Goal: Task Accomplishment & Management: Manage account settings

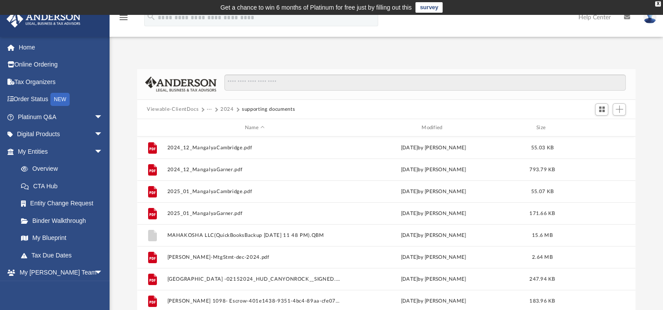
scroll to position [192, 491]
click at [225, 108] on button "2024" at bounding box center [227, 110] width 14 height 8
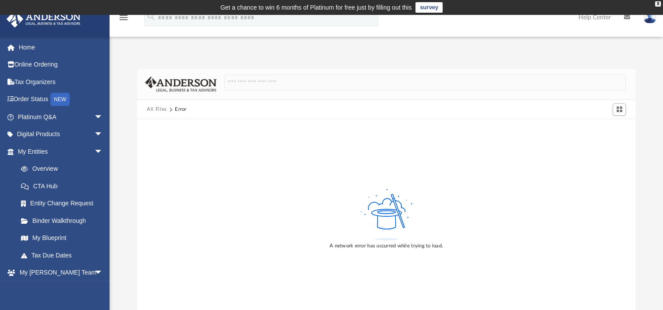
click at [157, 112] on button "All Files" at bounding box center [157, 110] width 20 height 8
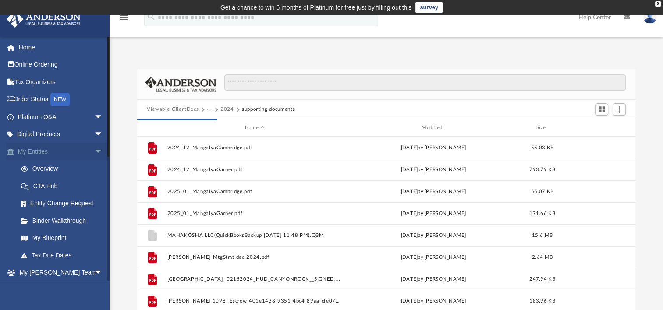
click at [94, 151] on span "arrow_drop_down" at bounding box center [103, 152] width 18 height 18
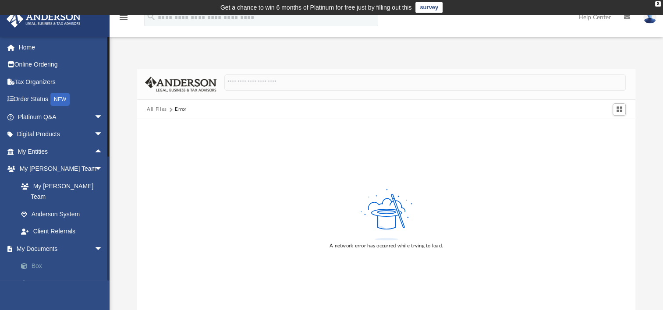
click at [44, 258] on link "Box" at bounding box center [64, 267] width 104 height 18
click at [157, 108] on button "All Files" at bounding box center [157, 110] width 20 height 8
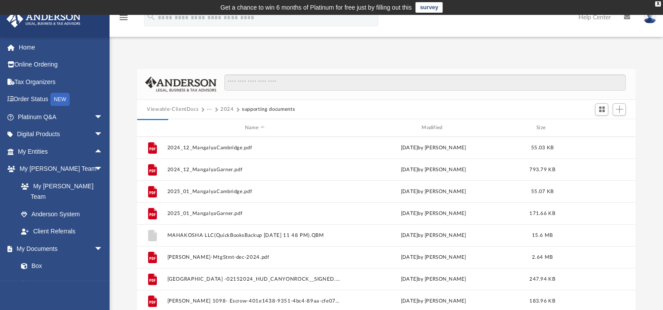
click at [157, 108] on button "Viewable-ClientDocs" at bounding box center [173, 110] width 52 height 8
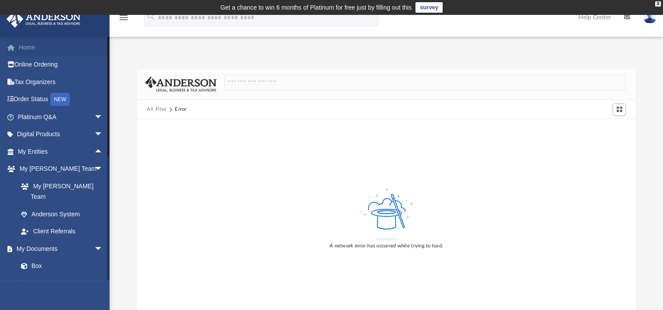
click at [33, 51] on link "Home" at bounding box center [61, 48] width 110 height 18
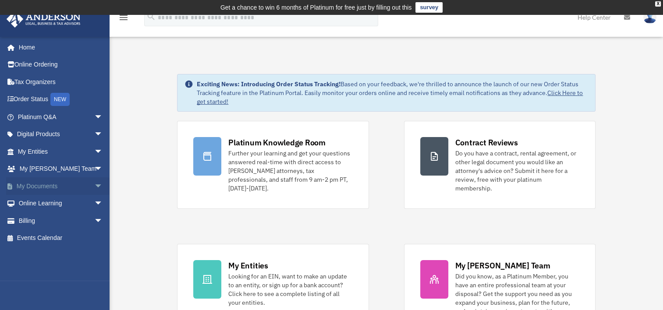
click at [95, 185] on span "arrow_drop_down" at bounding box center [103, 186] width 18 height 18
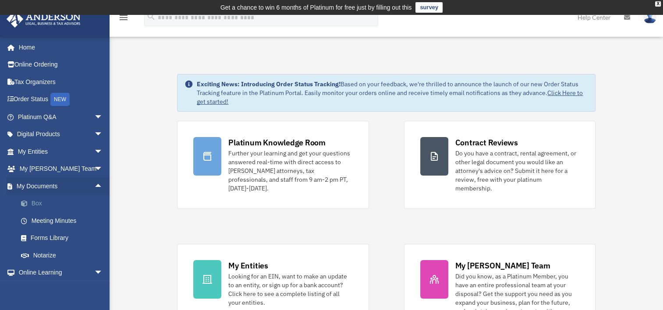
click at [33, 206] on link "Box" at bounding box center [64, 204] width 104 height 18
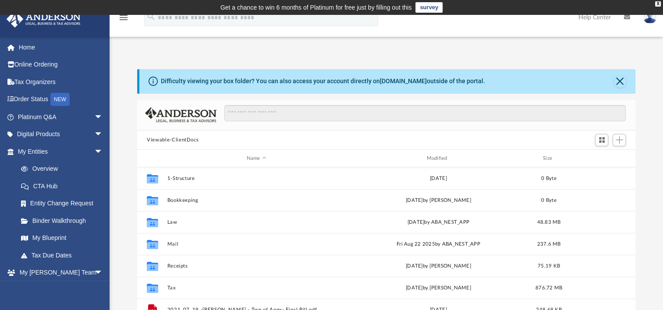
scroll to position [192, 491]
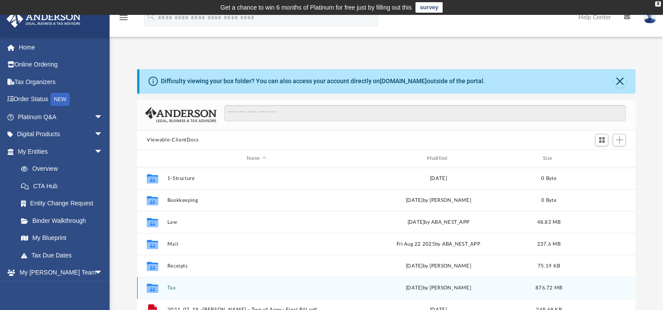
click at [172, 287] on button "Tax" at bounding box center [256, 288] width 178 height 6
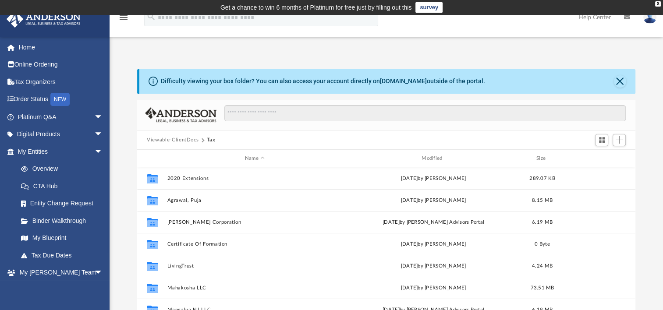
click at [123, 244] on div "Difficulty viewing your box folder? You can also access your account directly o…" at bounding box center [386, 209] width 553 height 280
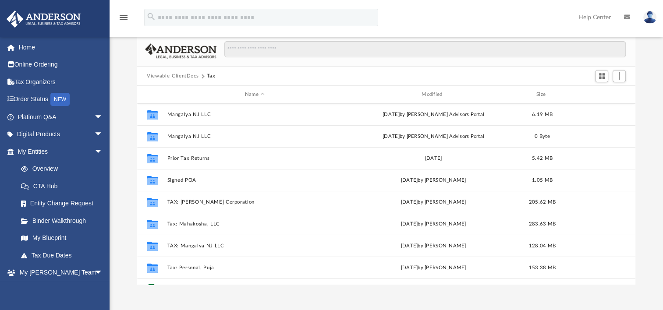
scroll to position [191, 0]
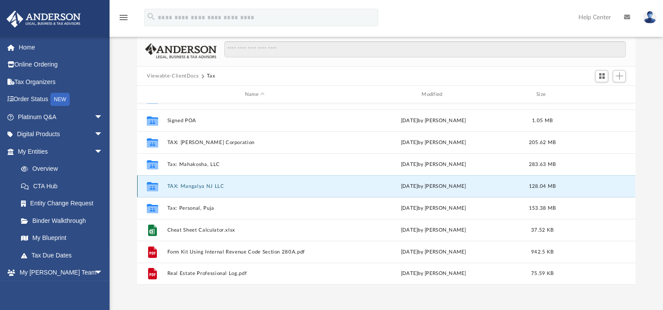
click at [213, 184] on button "TAX: Mangalya NJ LLC" at bounding box center [254, 187] width 175 height 6
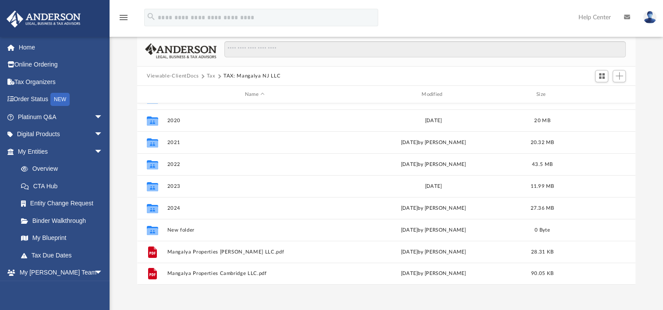
scroll to position [0, 0]
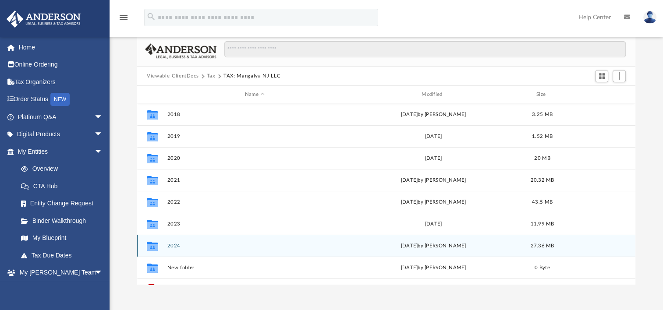
click at [173, 245] on button "2024" at bounding box center [254, 246] width 175 height 6
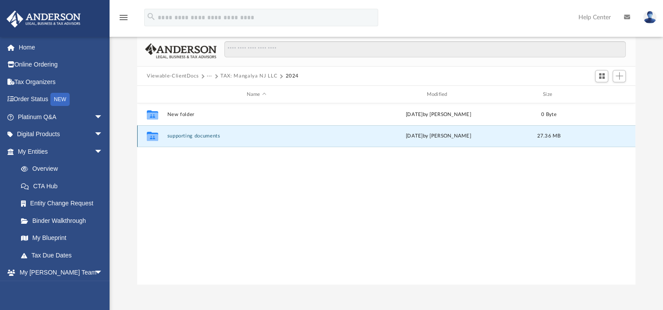
click at [197, 136] on button "supporting documents" at bounding box center [256, 136] width 178 height 6
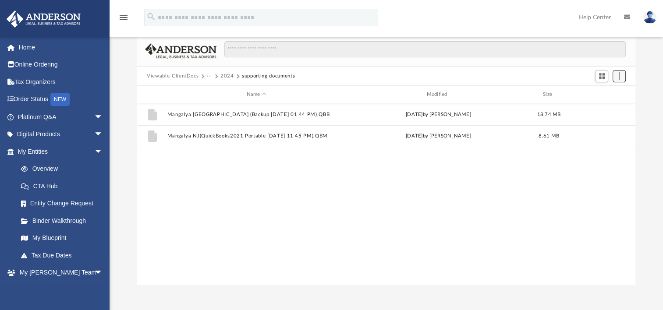
click at [619, 75] on span "Add" at bounding box center [619, 75] width 7 height 7
click at [603, 93] on li "Upload" at bounding box center [607, 93] width 28 height 9
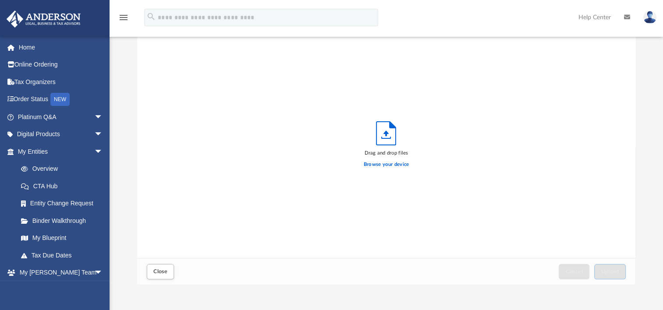
scroll to position [216, 491]
click at [385, 162] on label "Browse your device" at bounding box center [387, 165] width 46 height 8
click at [0, 0] on input "Browse your device" at bounding box center [0, 0] width 0 height 0
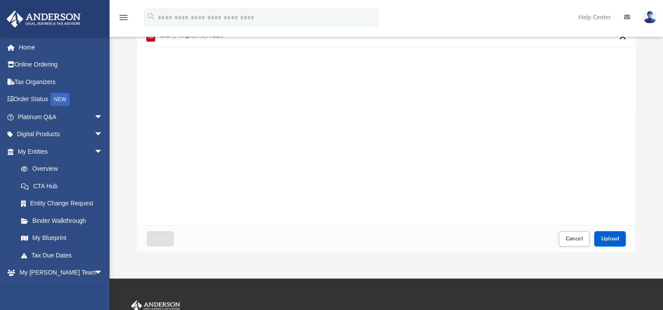
scroll to position [110, 0]
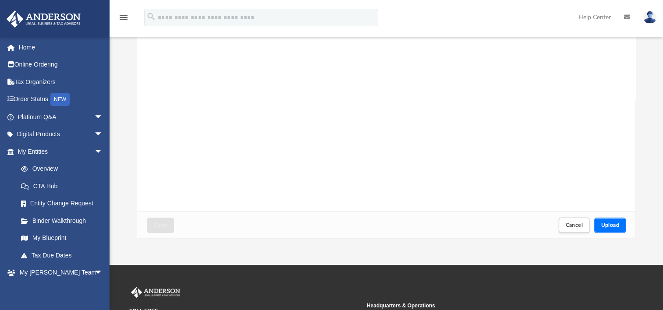
click at [610, 221] on button "Upload" at bounding box center [610, 225] width 32 height 15
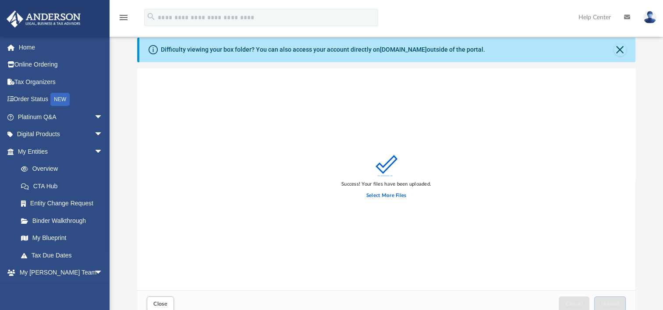
scroll to position [27, 0]
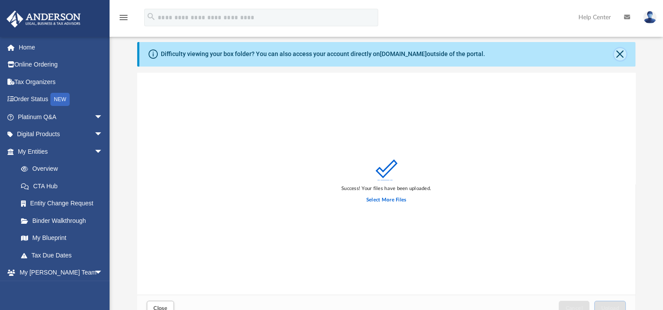
click at [621, 56] on button "Close" at bounding box center [620, 54] width 12 height 12
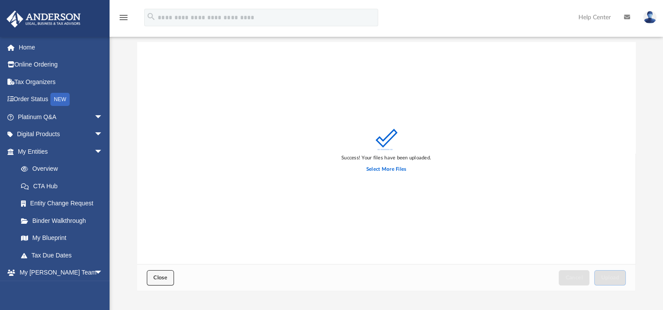
click at [159, 277] on span "Close" at bounding box center [160, 277] width 14 height 5
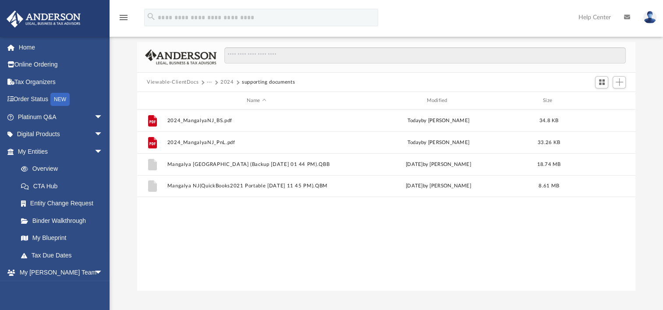
click at [227, 85] on button "2024" at bounding box center [227, 82] width 14 height 8
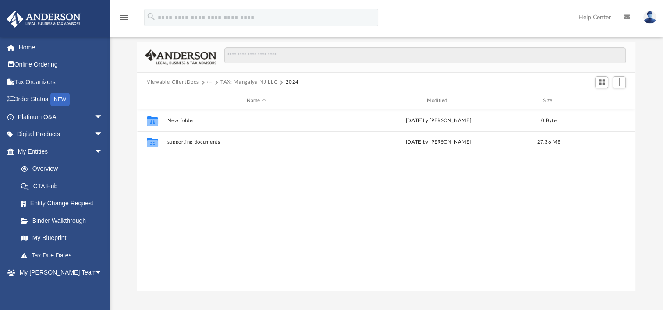
click at [226, 81] on button "TAX: Mangalya NJ LLC" at bounding box center [248, 82] width 57 height 8
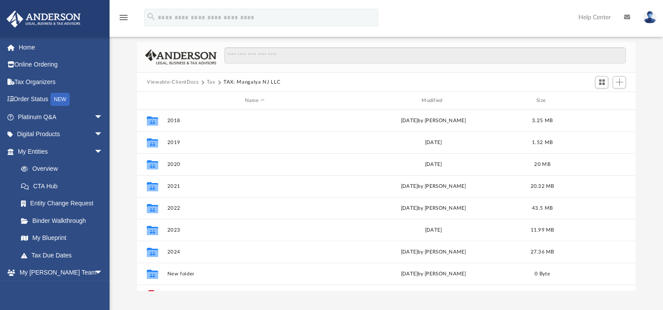
drag, startPoint x: 226, startPoint y: 81, endPoint x: 208, endPoint y: 80, distance: 18.0
click at [208, 80] on div "Viewable-ClientDocs Tax TAX: Mangalya NJ LLC" at bounding box center [218, 82] width 142 height 8
click at [208, 80] on button "Tax" at bounding box center [211, 82] width 9 height 8
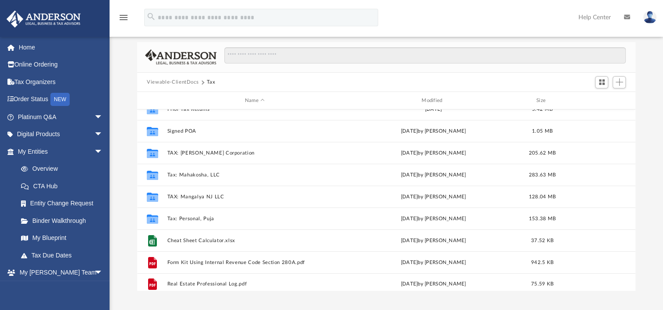
scroll to position [188, 0]
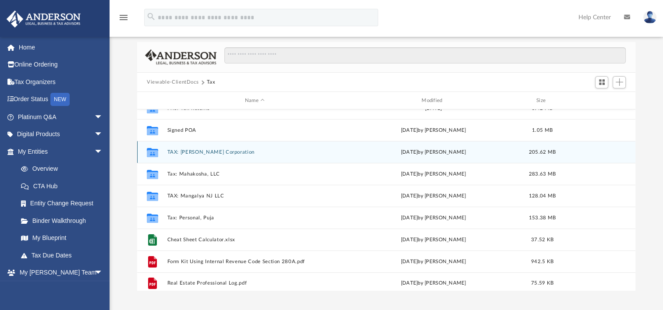
click at [212, 151] on button "TAX: [PERSON_NAME] Corporation" at bounding box center [254, 152] width 175 height 6
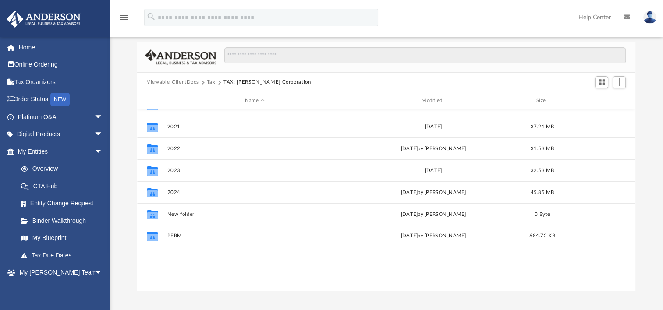
scroll to position [0, 0]
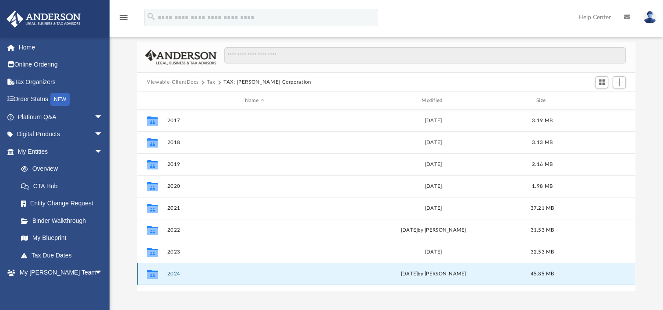
click at [170, 272] on button "2024" at bounding box center [254, 274] width 175 height 6
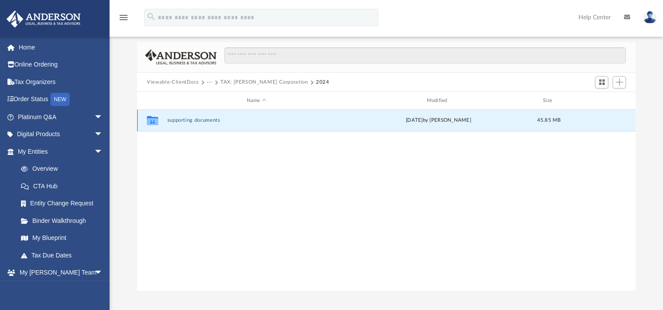
click at [199, 122] on button "supporting documents" at bounding box center [256, 120] width 178 height 6
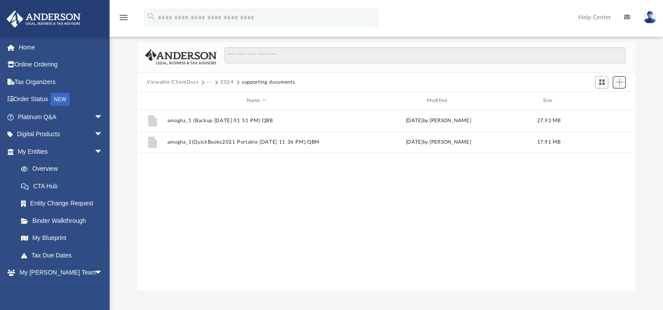
click at [621, 83] on span "Add" at bounding box center [619, 81] width 7 height 7
click at [599, 98] on li "Upload" at bounding box center [607, 99] width 28 height 9
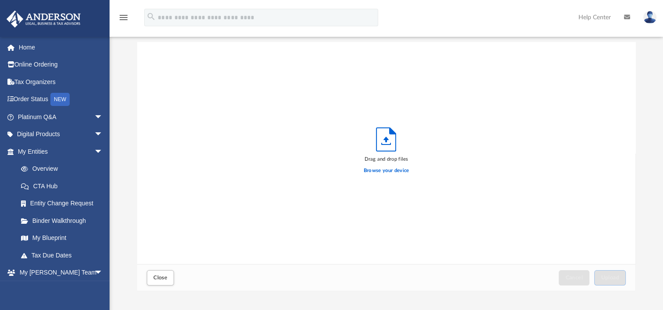
scroll to position [216, 491]
click at [387, 171] on label "Browse your device" at bounding box center [387, 171] width 46 height 8
click at [0, 0] on input "Browse your device" at bounding box center [0, 0] width 0 height 0
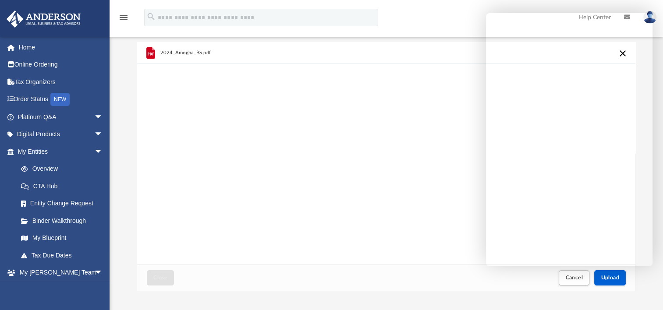
click at [411, 138] on div "2024_Amogha_BS.pdf" at bounding box center [386, 153] width 498 height 223
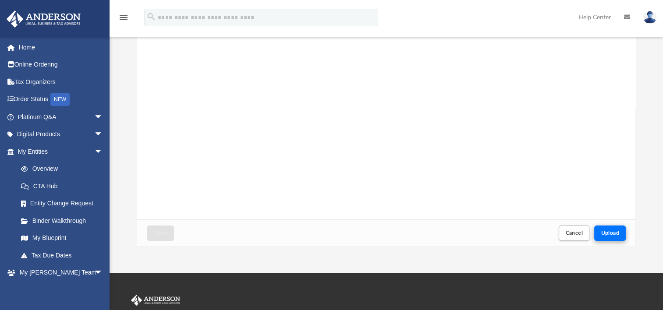
scroll to position [73, 0]
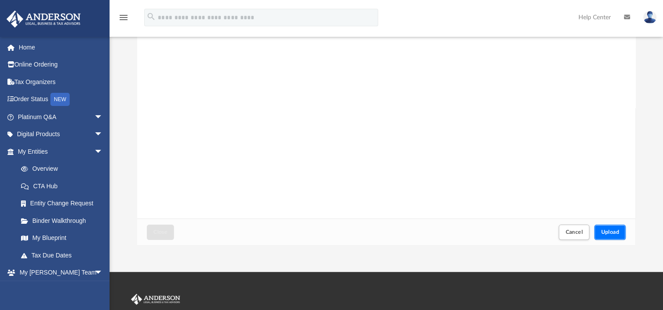
click at [610, 231] on span "Upload" at bounding box center [610, 232] width 18 height 5
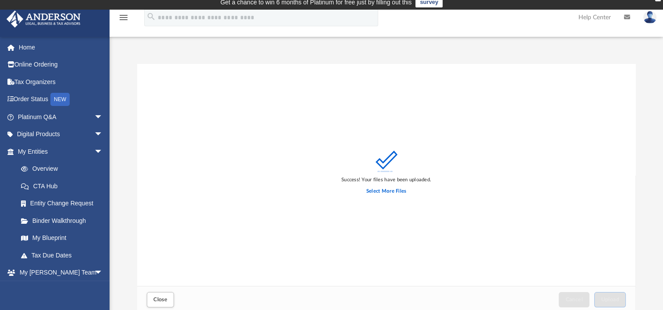
scroll to position [0, 0]
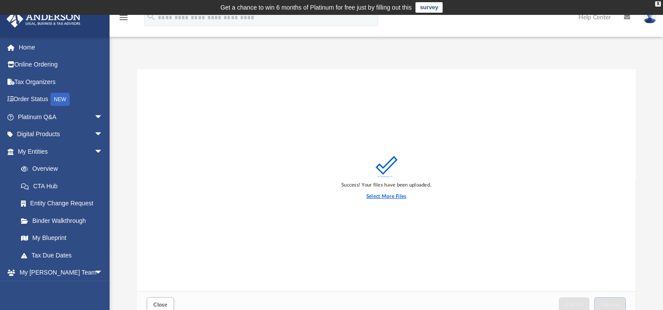
click at [377, 198] on label "Select More Files" at bounding box center [386, 197] width 40 height 8
click at [0, 0] on input "Select More Files" at bounding box center [0, 0] width 0 height 0
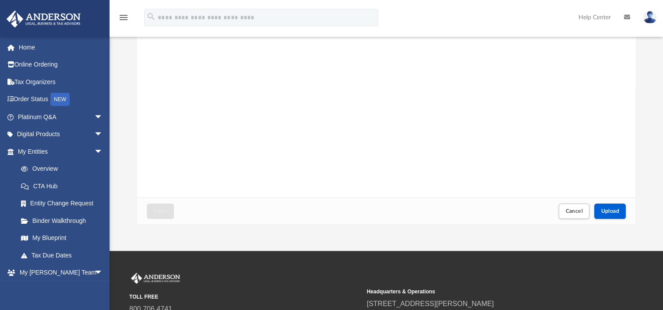
scroll to position [120, 0]
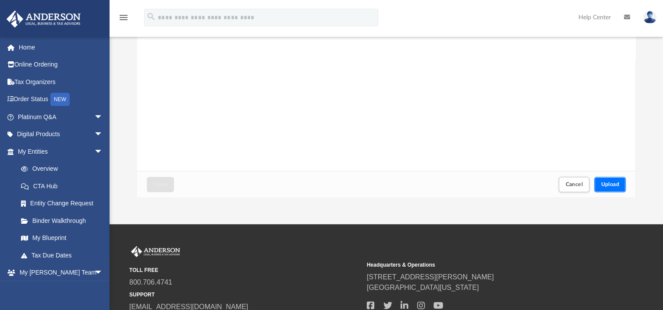
click at [603, 178] on button "Upload" at bounding box center [610, 184] width 32 height 15
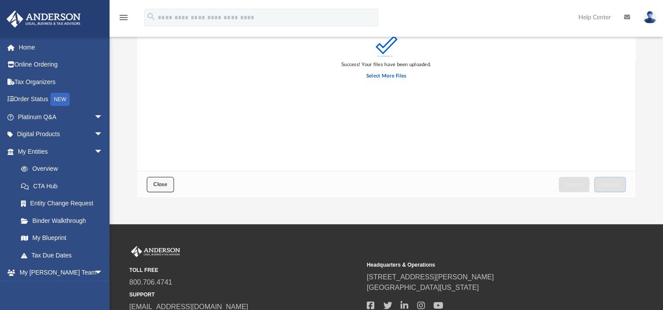
click at [161, 184] on span "Close" at bounding box center [160, 184] width 14 height 5
